Goal: Navigation & Orientation: Find specific page/section

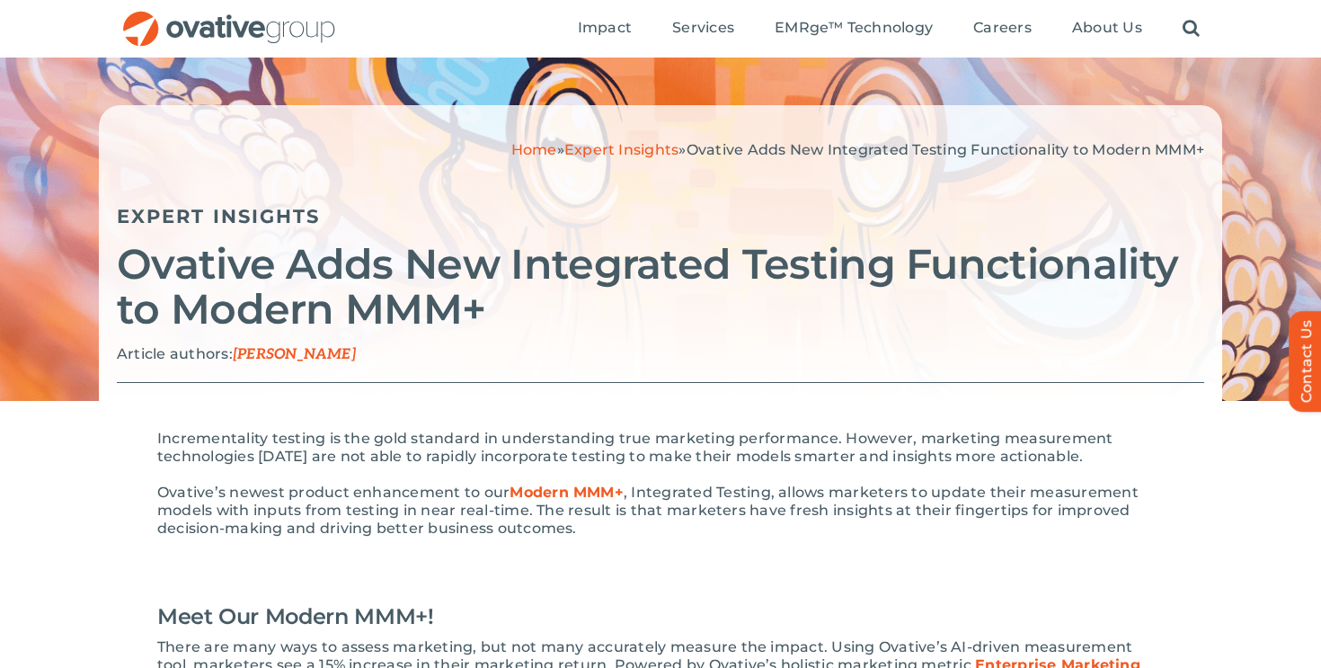
scroll to position [74, 0]
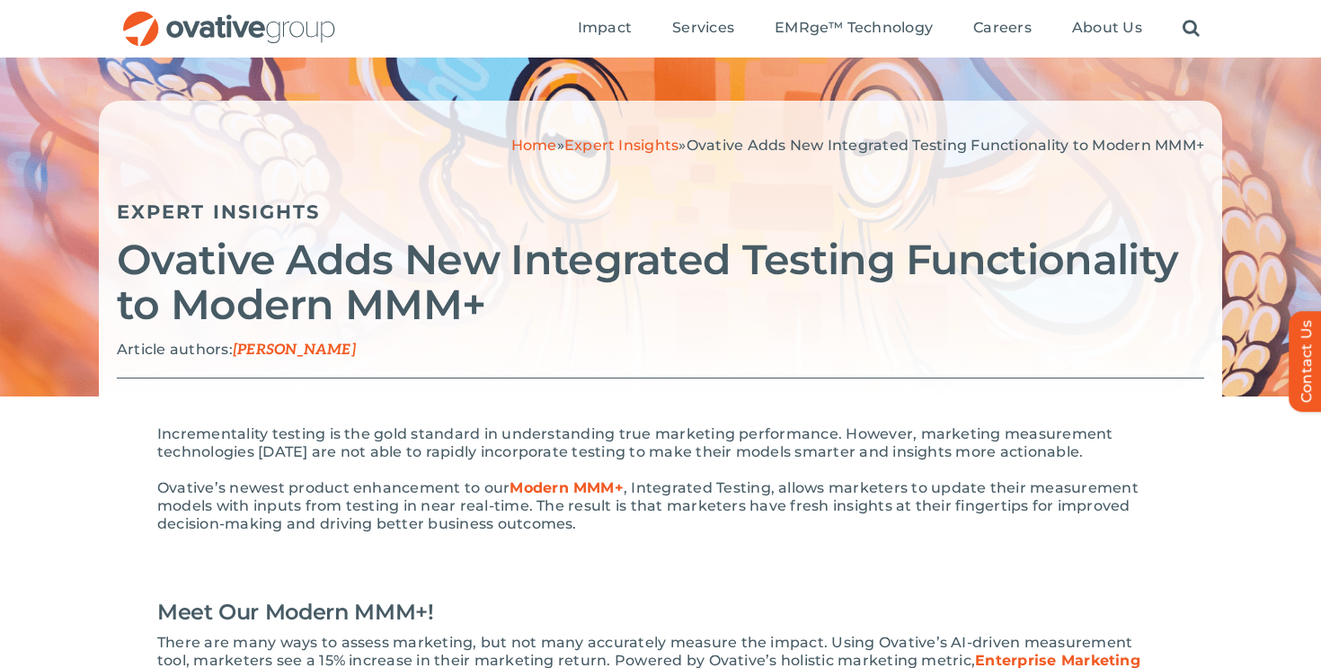
click at [589, 489] on strong "Modern MMM+" at bounding box center [566, 487] width 114 height 17
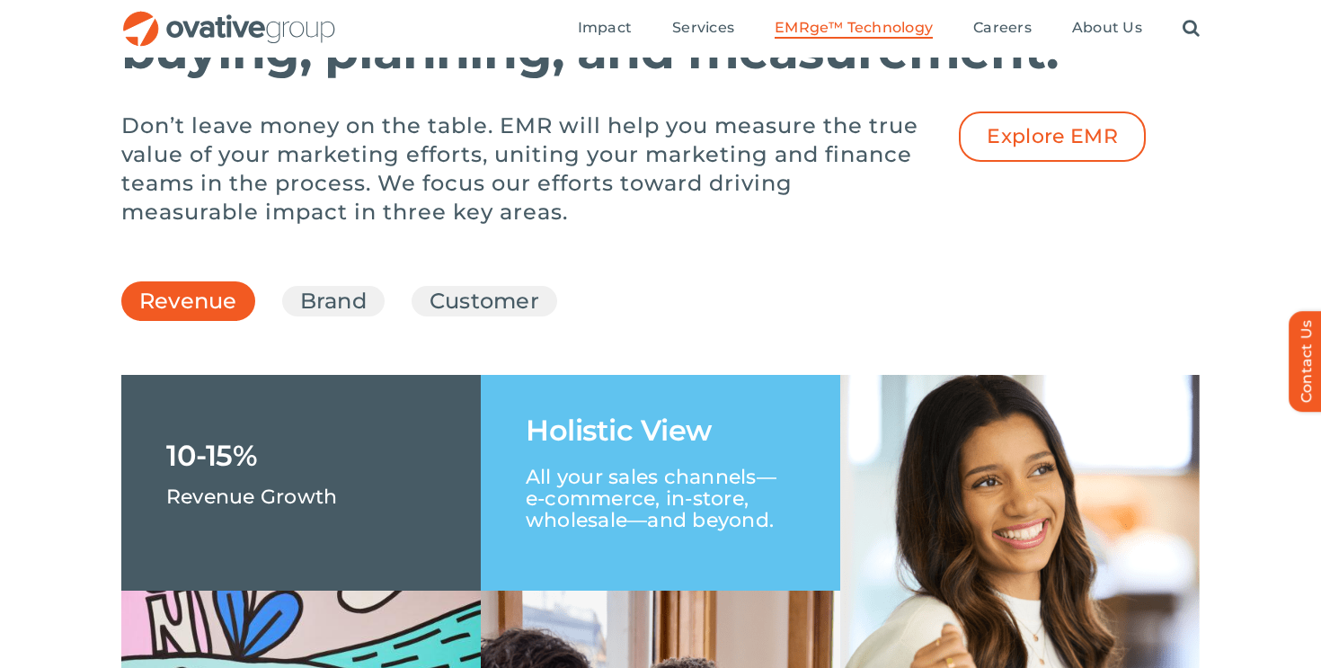
scroll to position [2486, 0]
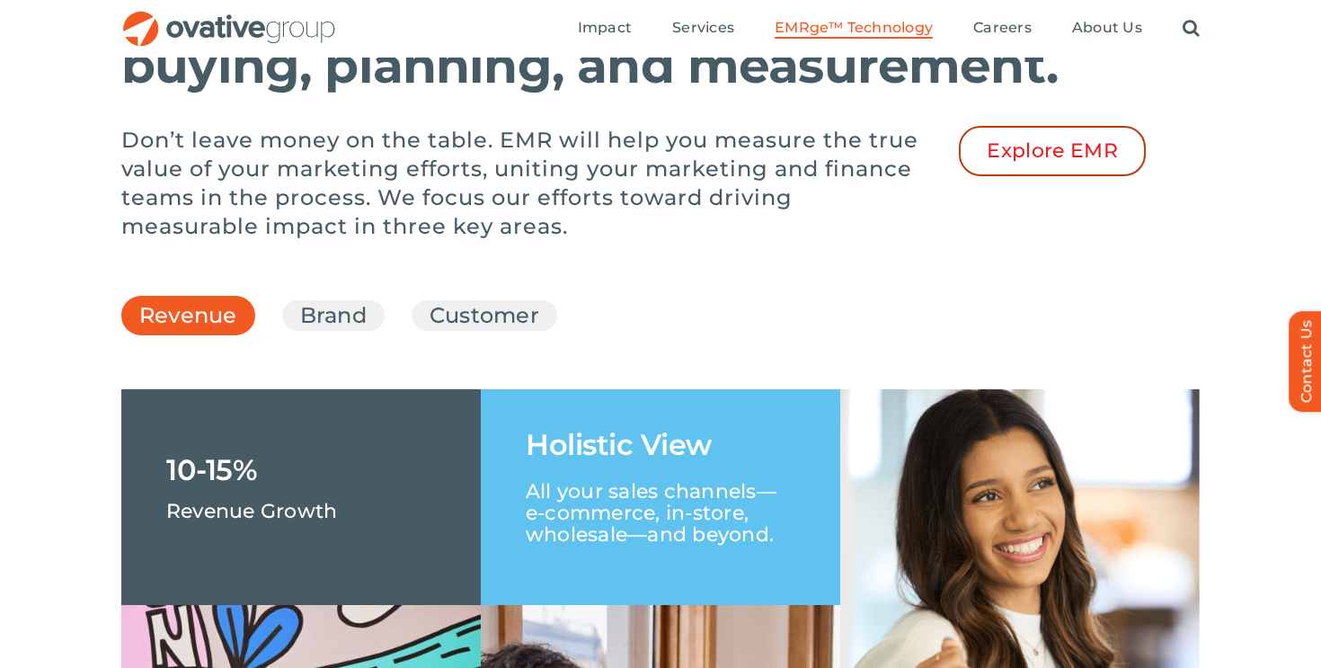
click at [1020, 176] on link "Explore EMR" at bounding box center [1052, 151] width 187 height 50
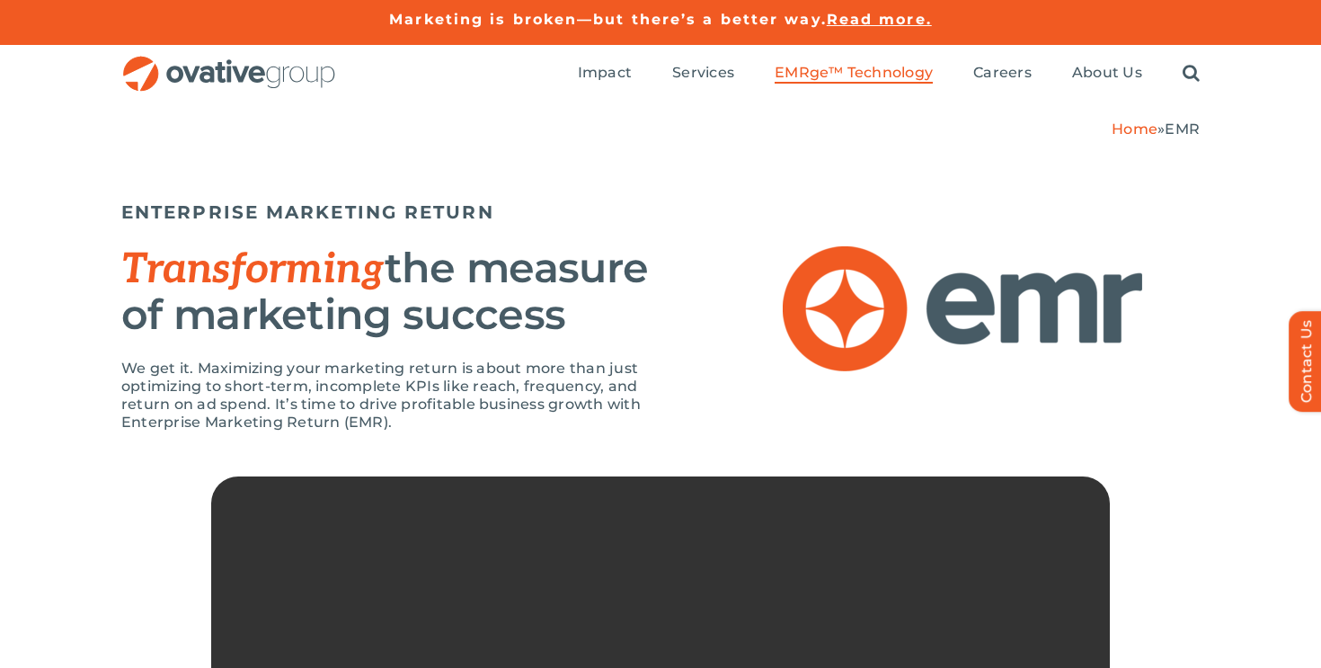
click at [853, 71] on span "EMRge™ Technology" at bounding box center [853, 73] width 158 height 18
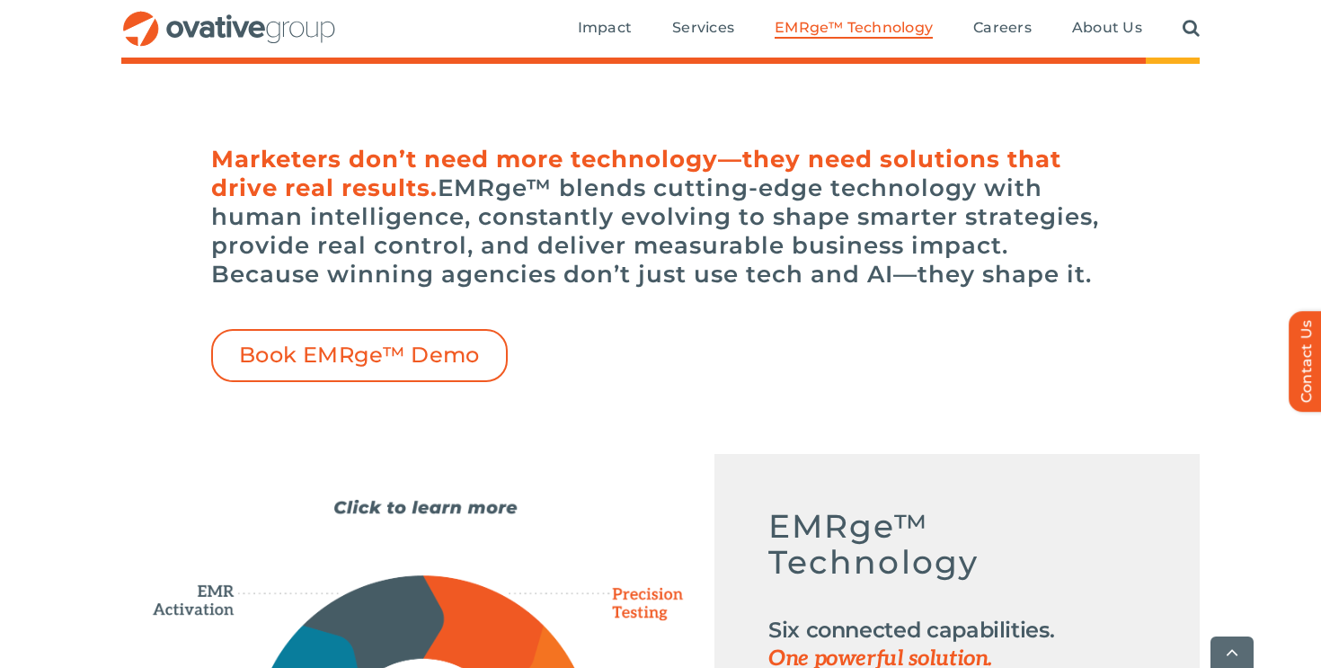
scroll to position [773, 0]
